Goal: Navigation & Orientation: Find specific page/section

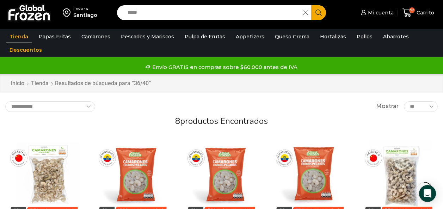
click at [13, 36] on link "Tienda" at bounding box center [19, 36] width 26 height 13
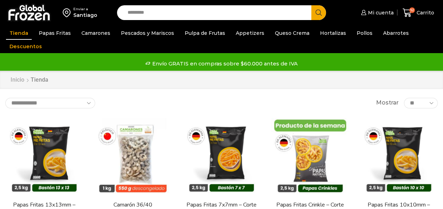
click at [20, 79] on link "Inicio" at bounding box center [17, 80] width 14 height 8
